Goal: Understand process/instructions: Learn how to perform a task or action

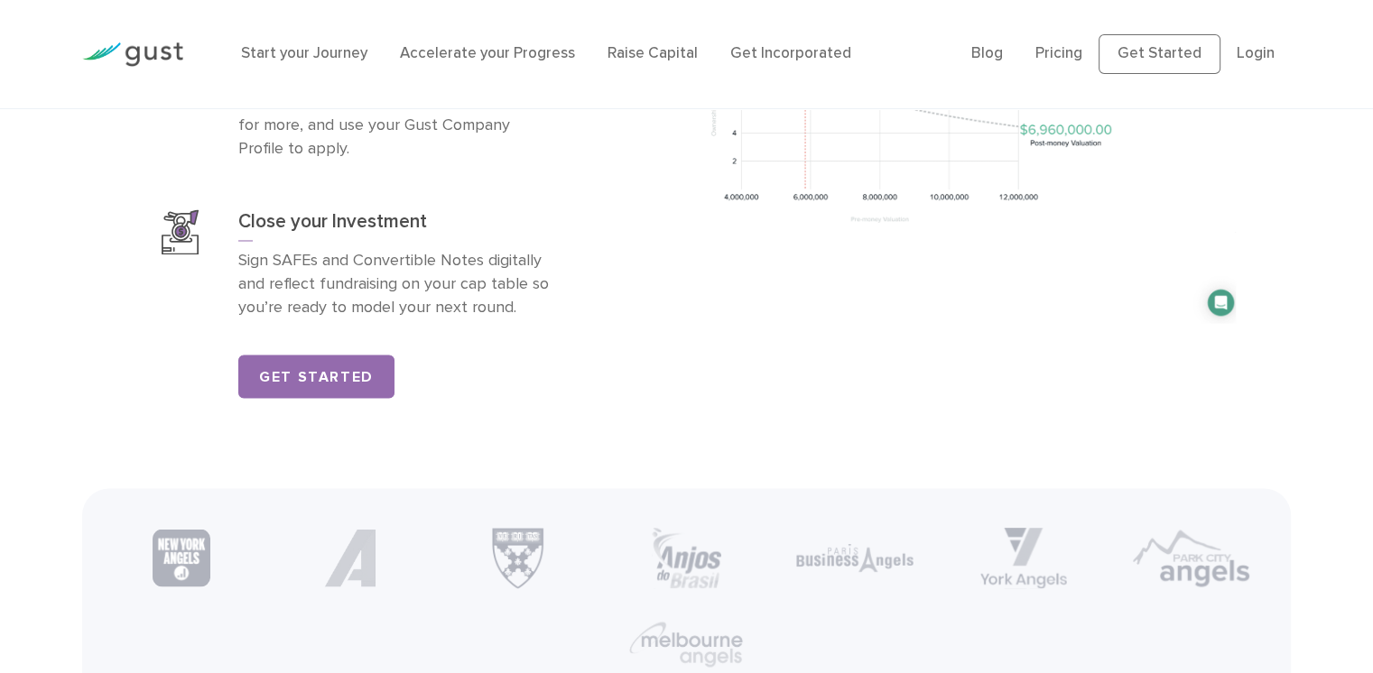
scroll to position [3158, 0]
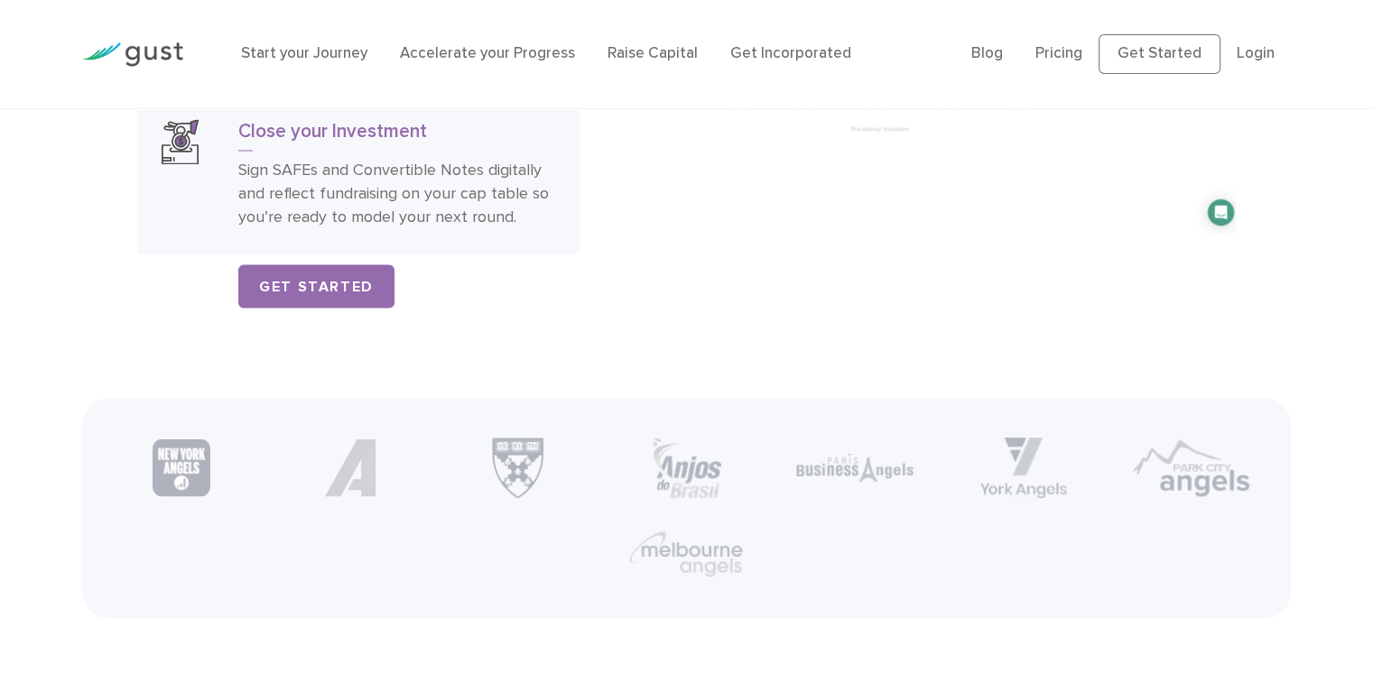
click at [428, 190] on p "Sign SAFEs and Convertible Notes digitally and reflect fundraising on your cap …" at bounding box center [396, 194] width 317 height 70
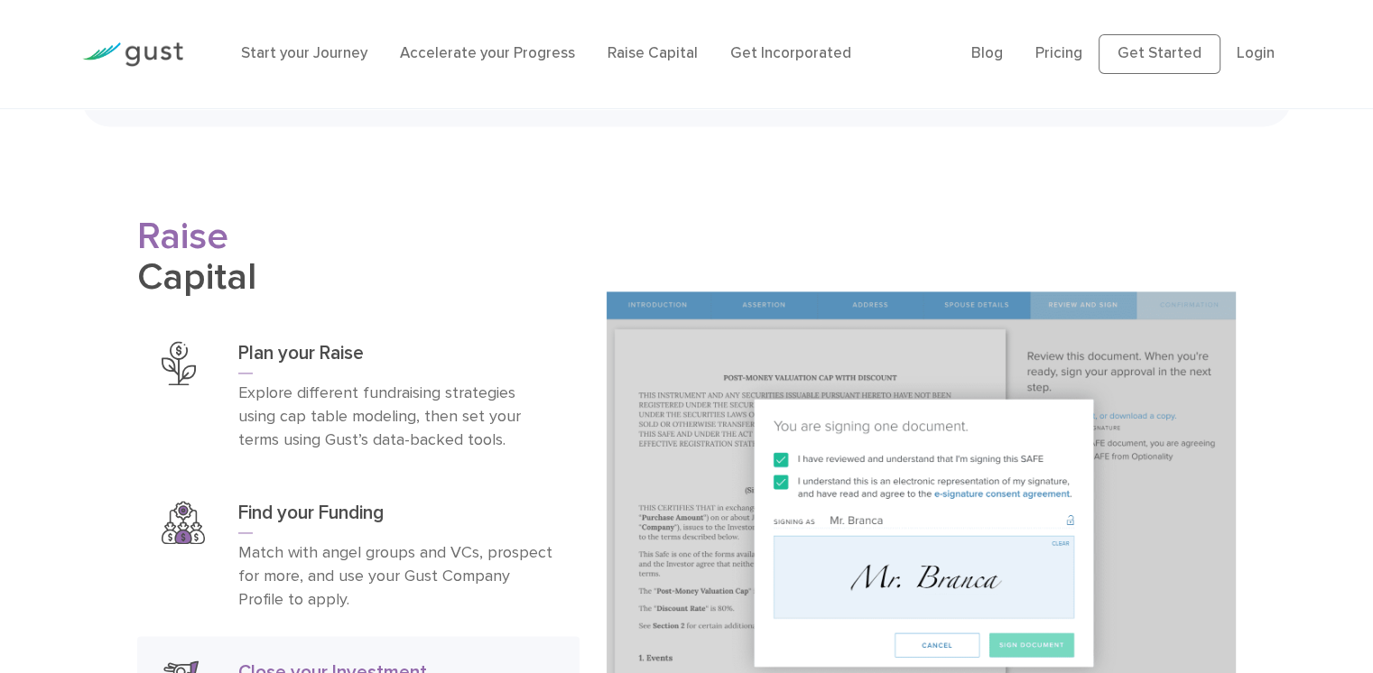
scroll to position [2797, 0]
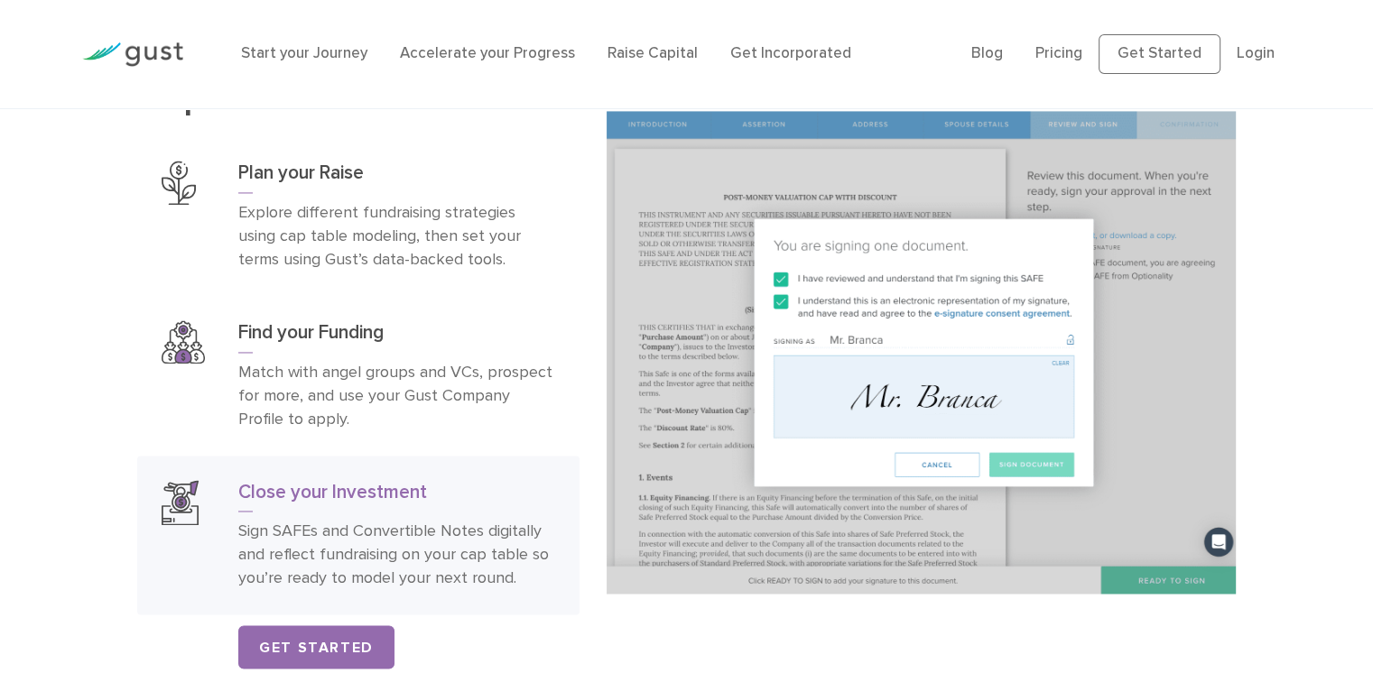
click at [864, 322] on img at bounding box center [921, 352] width 630 height 483
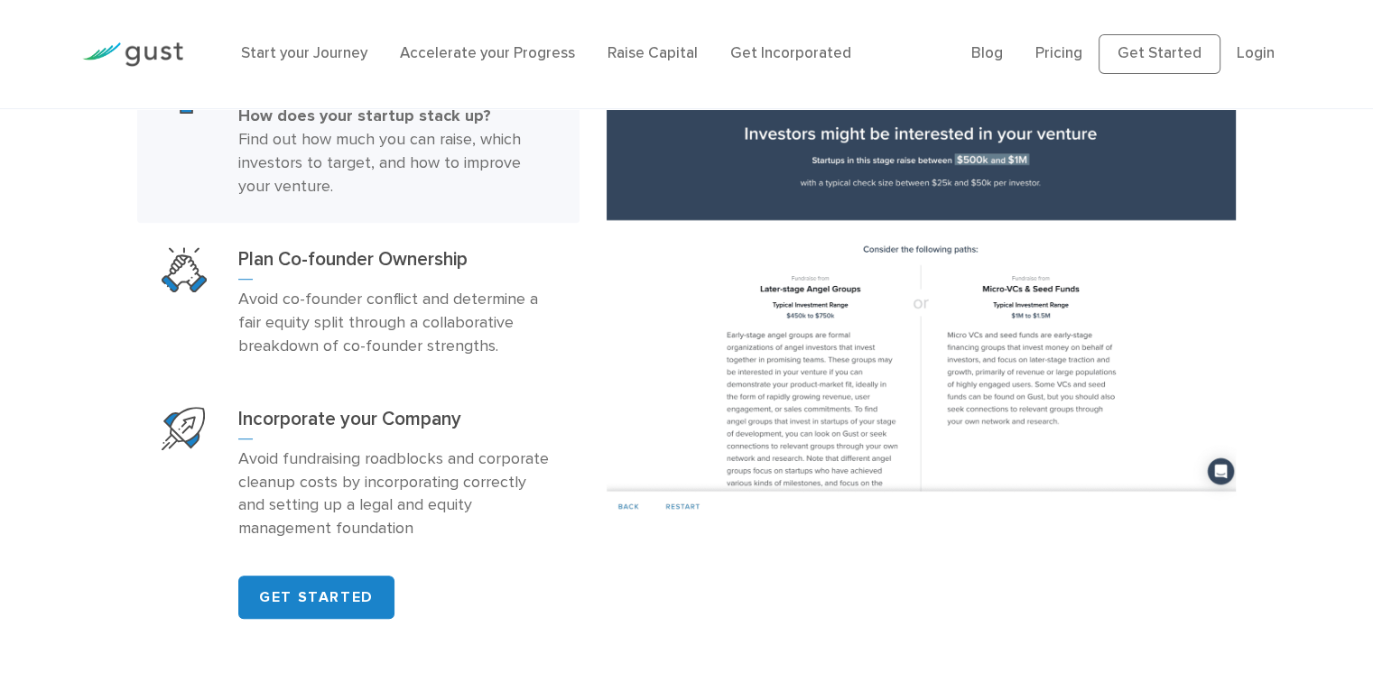
scroll to position [1083, 0]
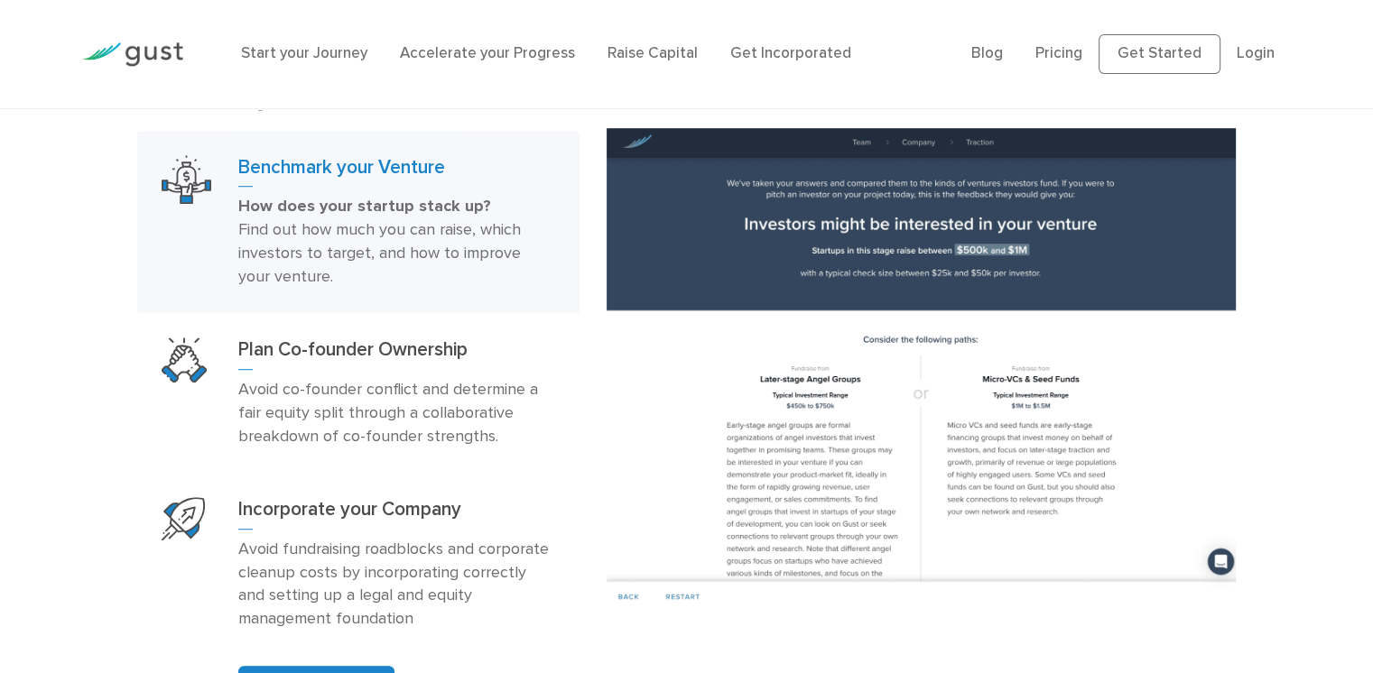
click at [1002, 12] on div "Start your Journey Accelerate your Progress Raise Capital Get Incorporated Blog…" at bounding box center [686, 54] width 1235 height 108
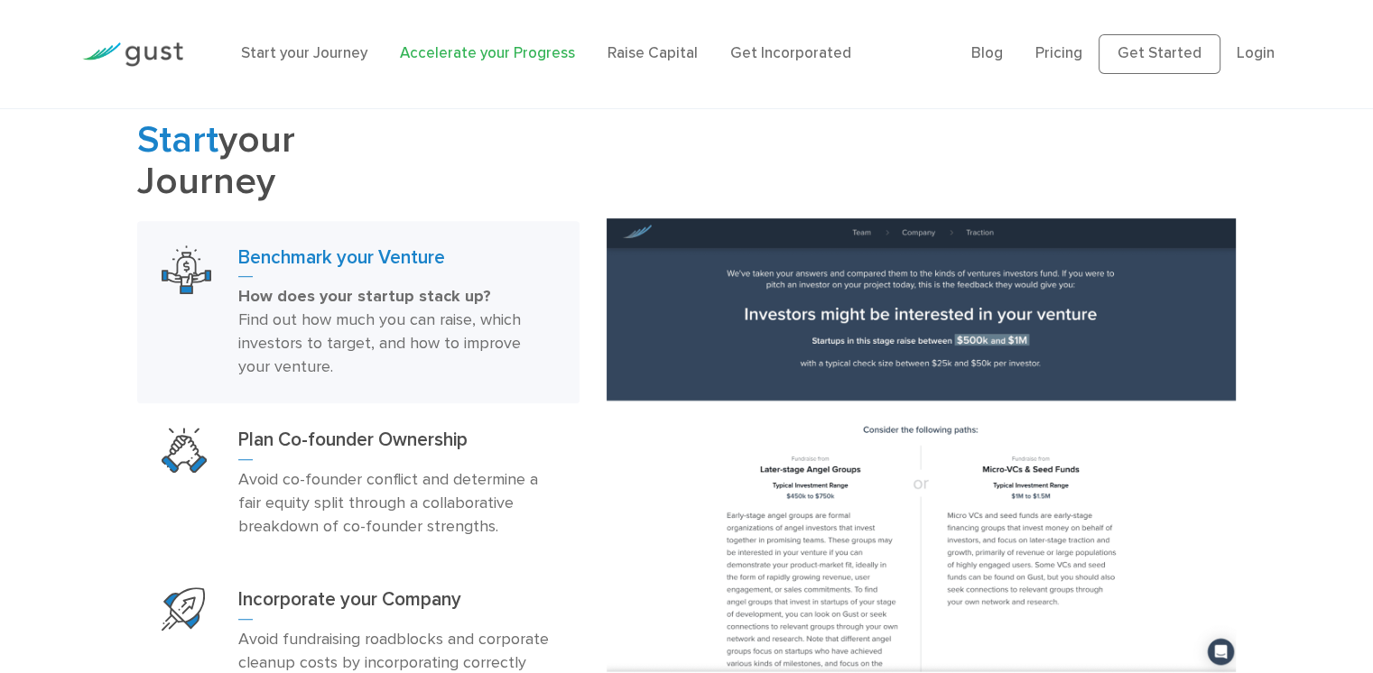
click at [536, 53] on link "Accelerate your Progress" at bounding box center [487, 53] width 175 height 18
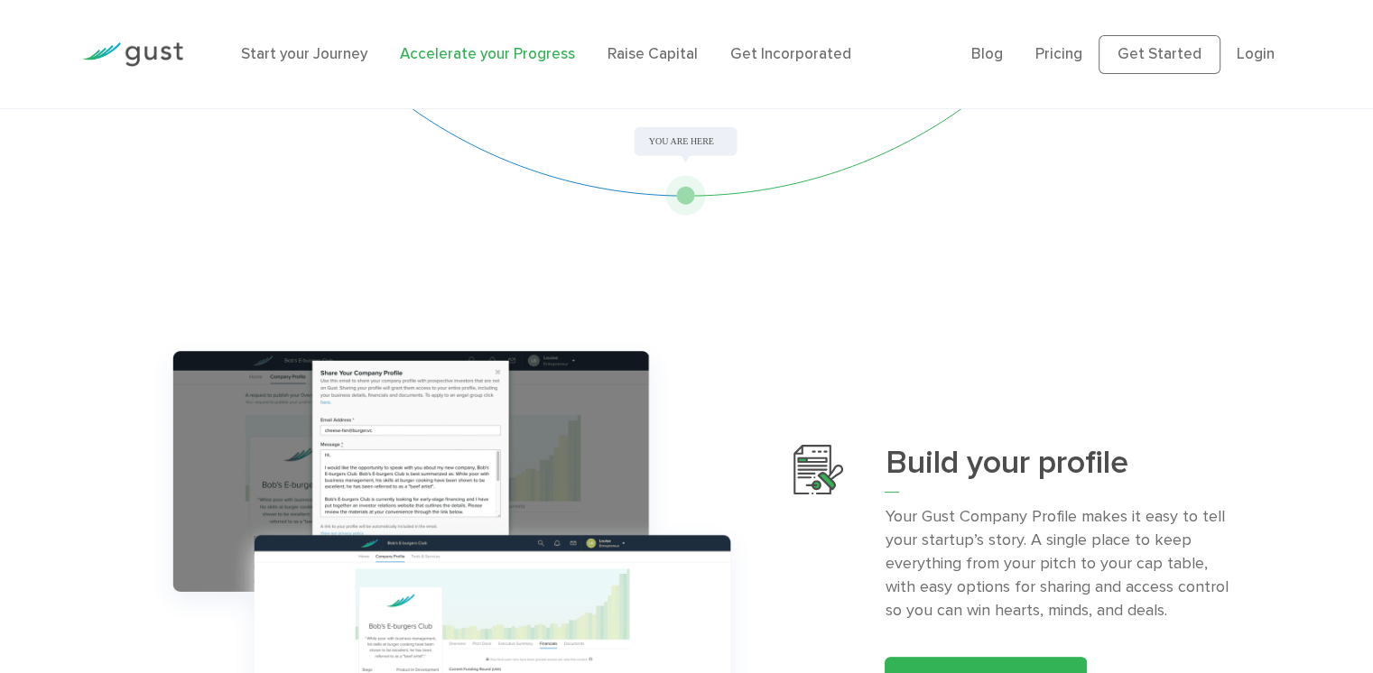
scroll to position [314, 0]
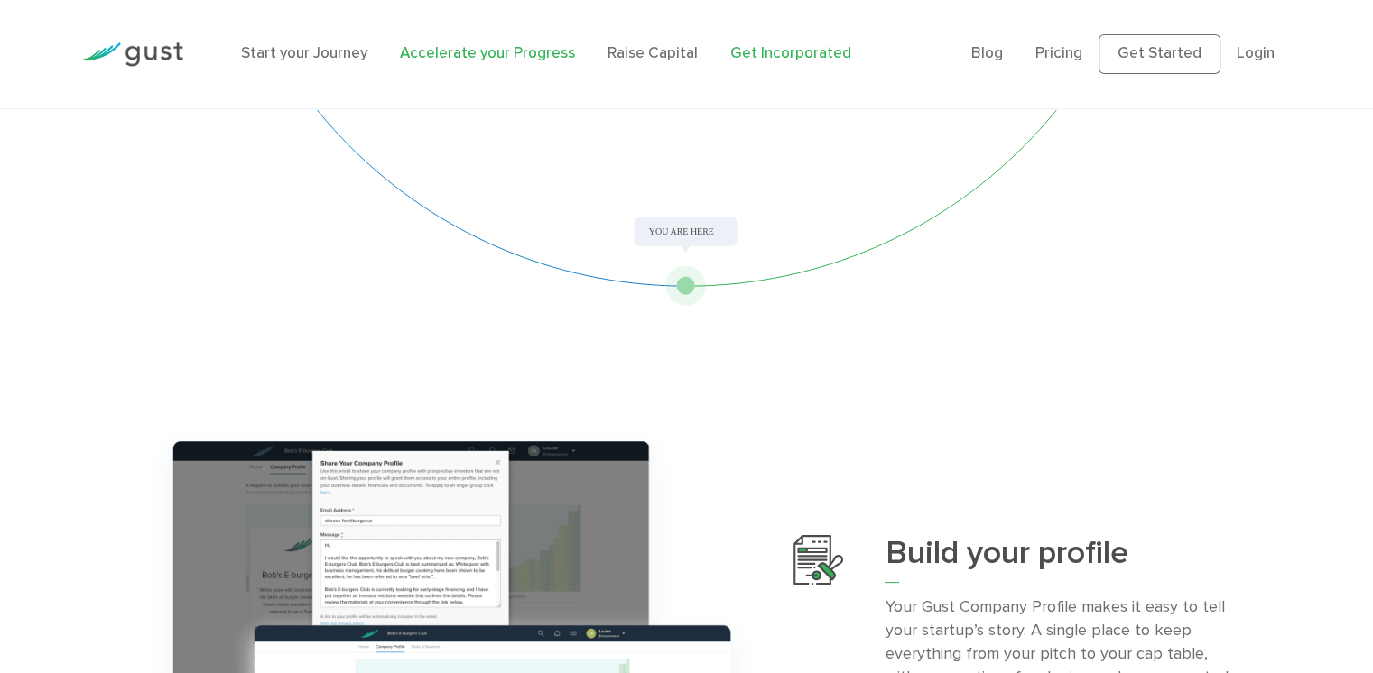
click at [829, 52] on link "Get Incorporated" at bounding box center [790, 53] width 121 height 18
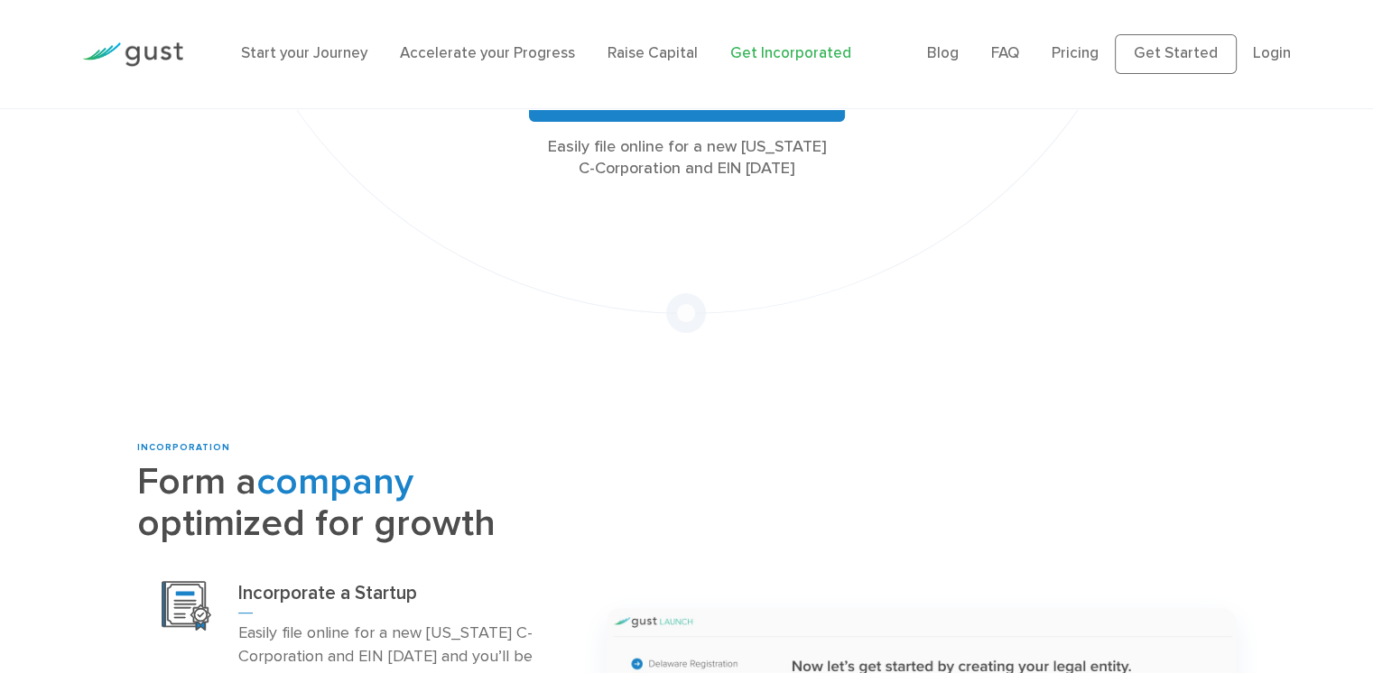
scroll to position [632, 0]
